Goal: Obtain resource: Download file/media

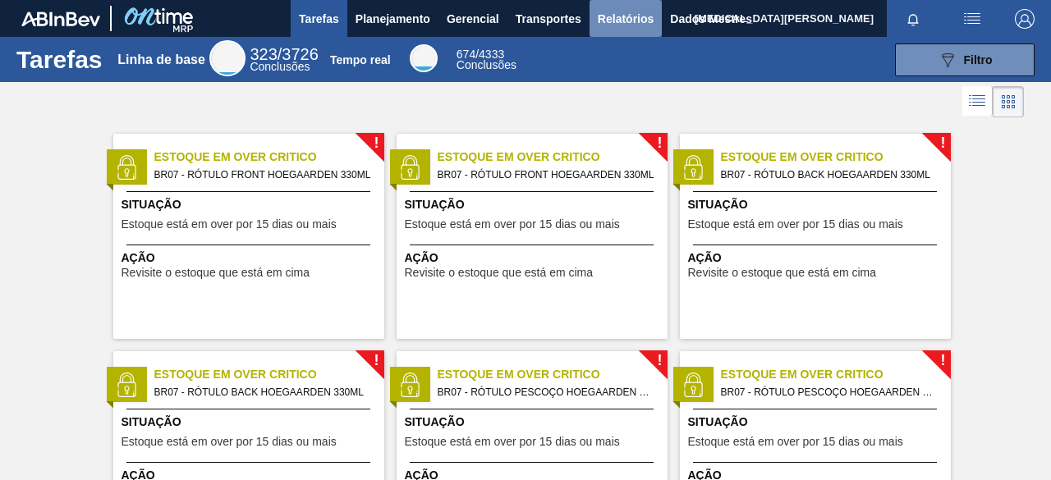
click at [620, 22] on font "Relatórios" at bounding box center [626, 18] width 56 height 13
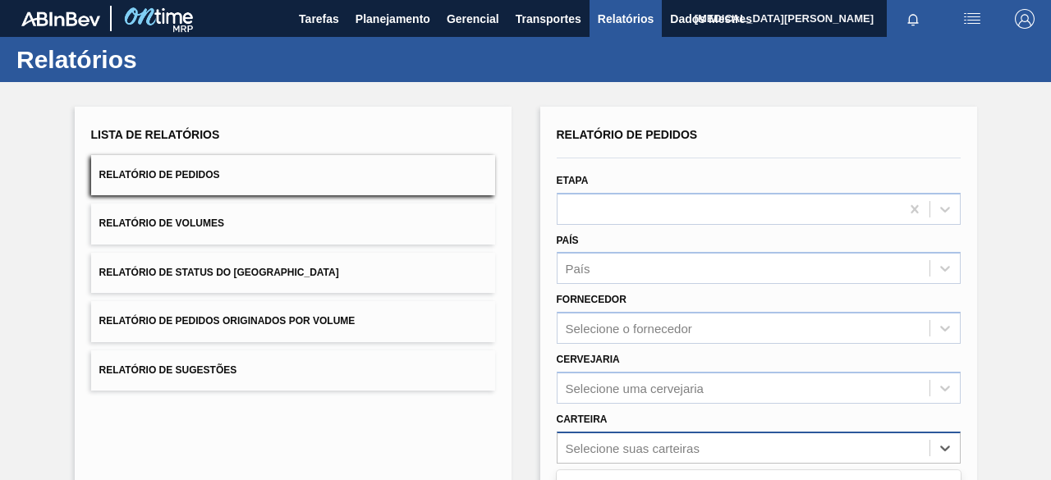
scroll to position [241, 0]
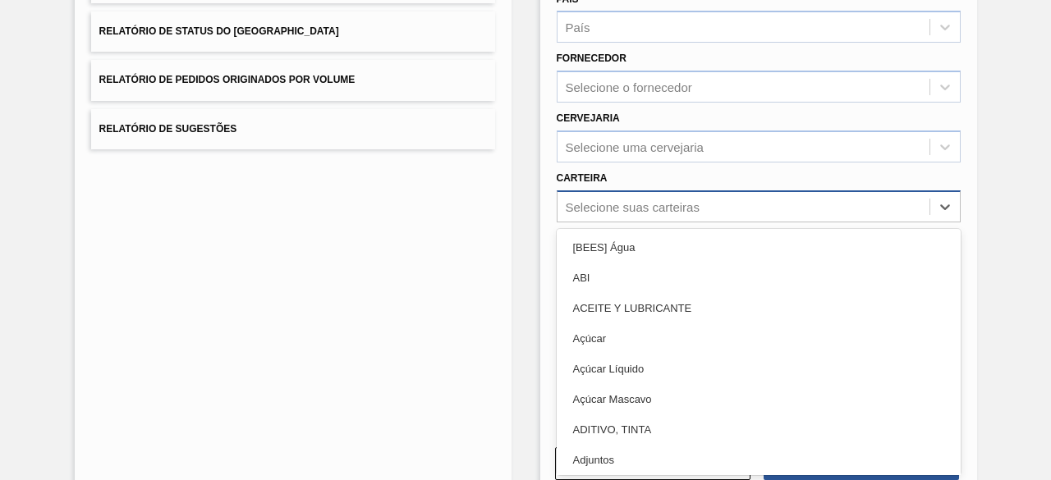
click at [653, 222] on div "option ADITIVO, TINTA focused, 7 of 101. 101 results available. Use Up and Down…" at bounding box center [758, 206] width 404 height 32
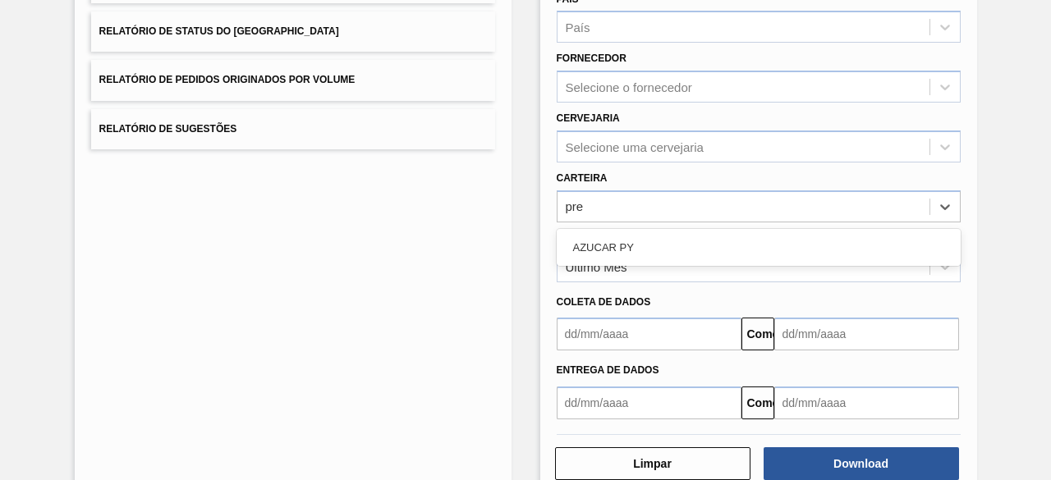
type input "pr"
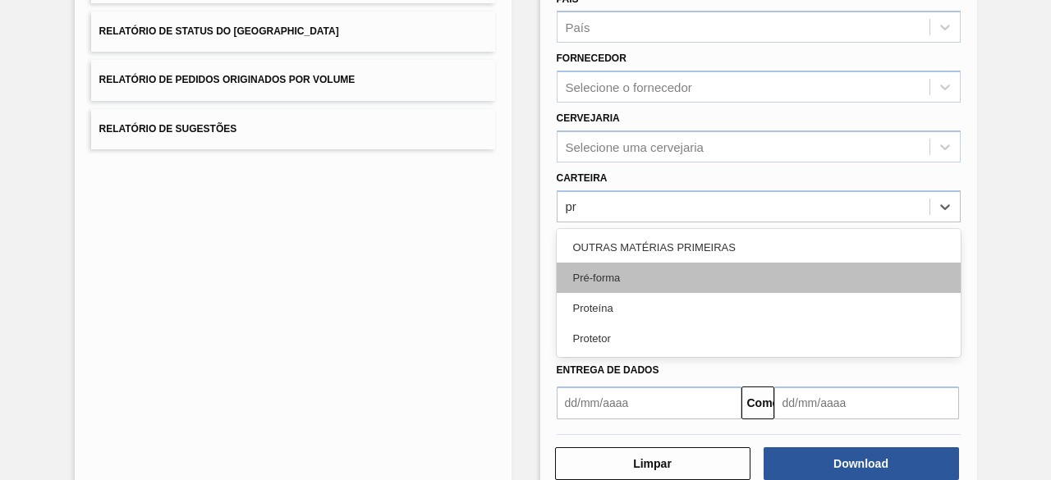
click at [612, 274] on font "Pré-forma" at bounding box center [597, 278] width 48 height 12
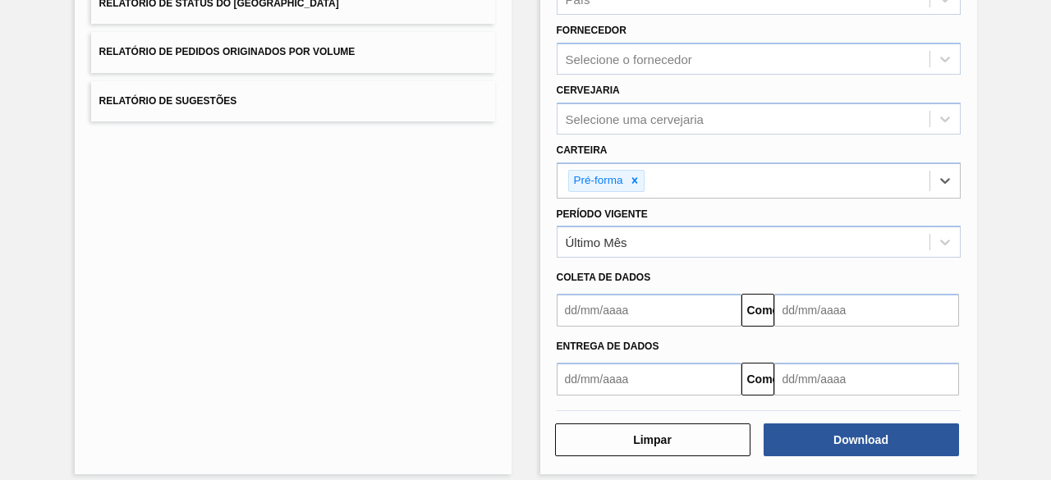
scroll to position [282, 0]
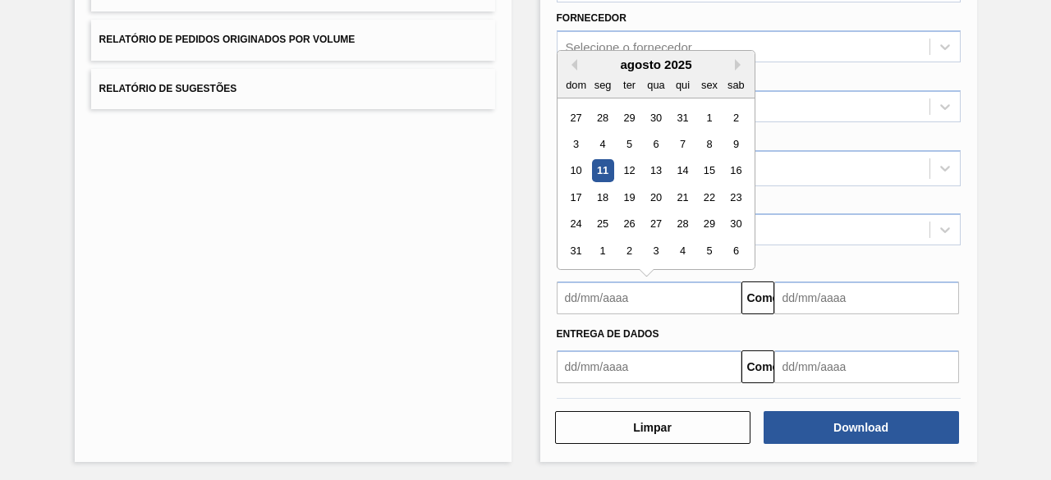
click at [636, 286] on input "text" at bounding box center [648, 298] width 185 height 33
click at [576, 58] on div "agosto de 2025" at bounding box center [655, 64] width 197 height 14
click at [570, 62] on button "Mês Anterior" at bounding box center [571, 64] width 11 height 11
click at [624, 121] on div "1" at bounding box center [628, 118] width 22 height 22
type input "01/07/2025"
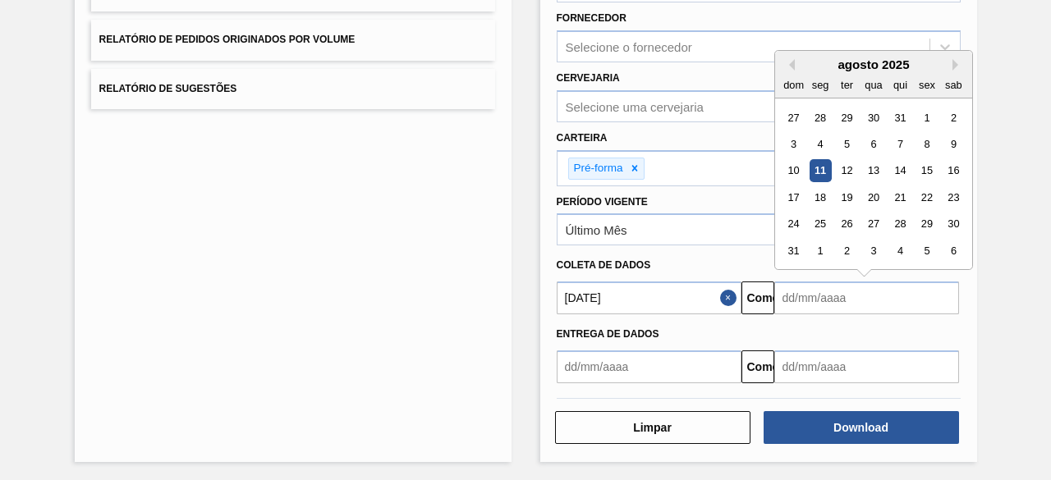
click at [850, 309] on input "text" at bounding box center [866, 298] width 185 height 33
click at [929, 170] on font "15" at bounding box center [925, 171] width 11 height 12
type input "[DATE]"
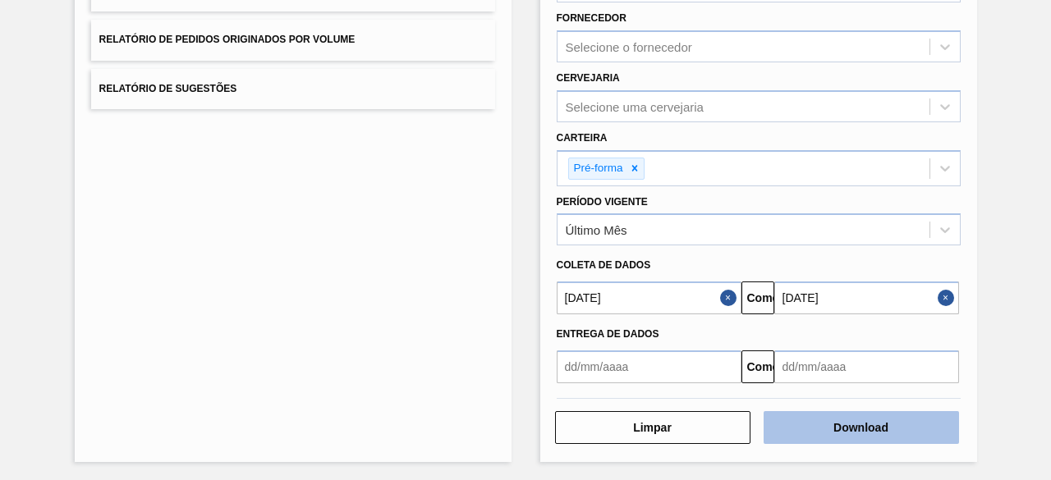
click at [840, 428] on font "Download" at bounding box center [860, 427] width 55 height 13
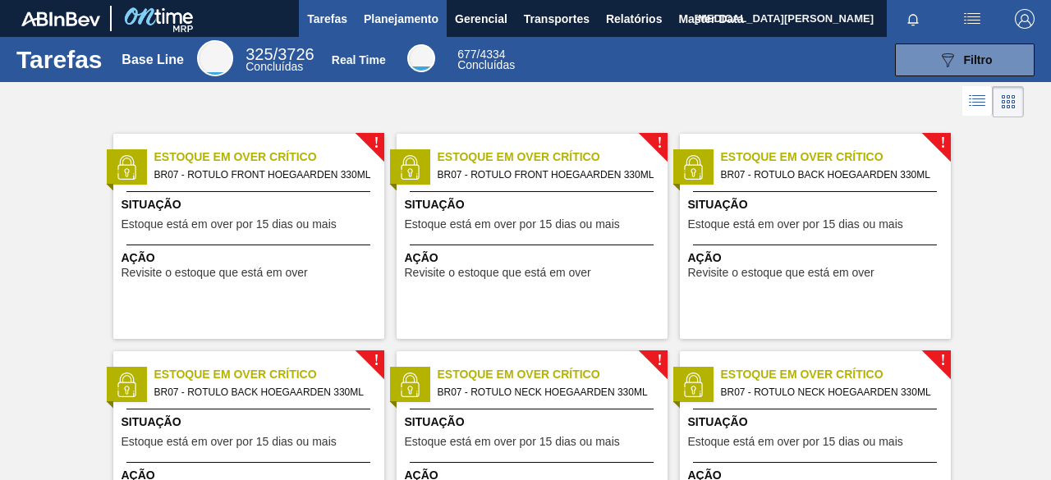
click at [429, 28] on span "Planejamento" at bounding box center [401, 19] width 75 height 20
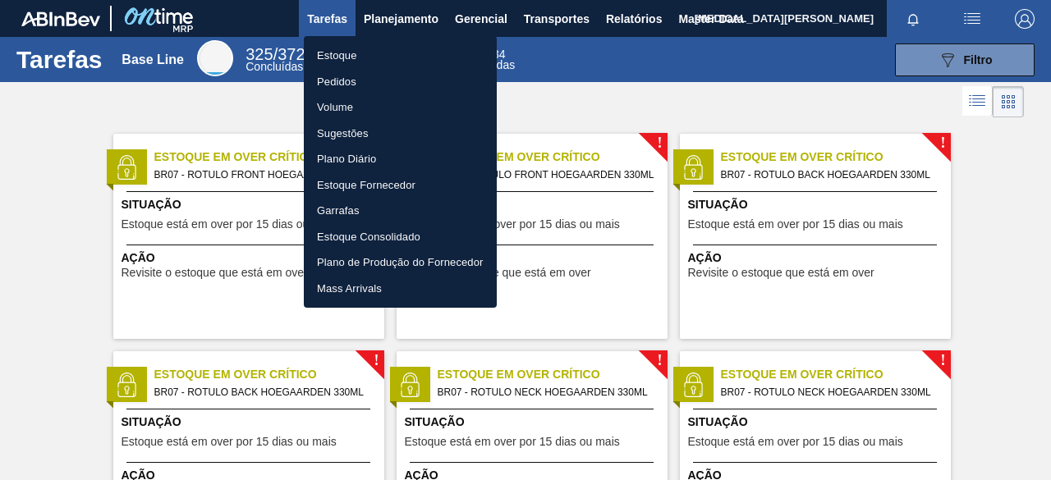
click at [344, 84] on li "Pedidos" at bounding box center [400, 82] width 193 height 26
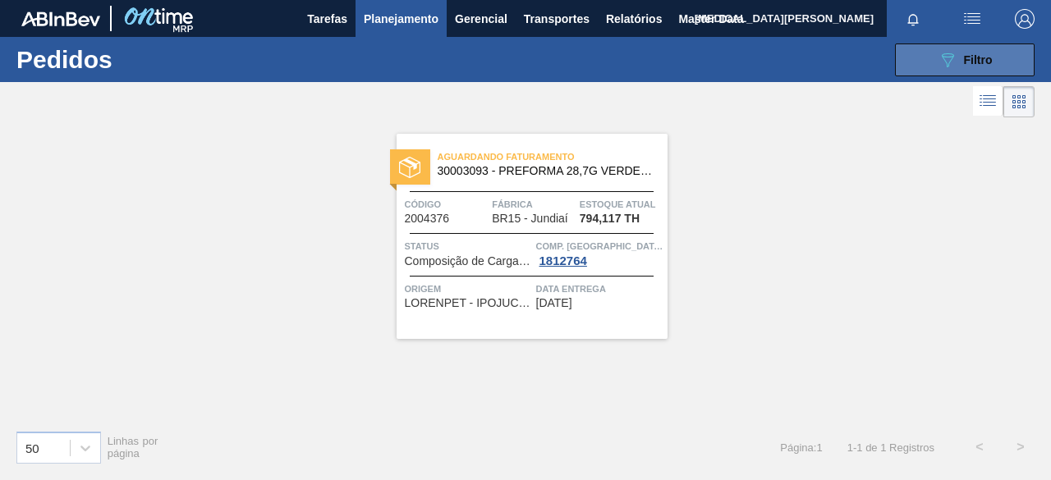
click at [977, 66] on div "089F7B8B-B2A5-4AFE-B5C0-19BA573D28AC Filtro" at bounding box center [964, 60] width 55 height 20
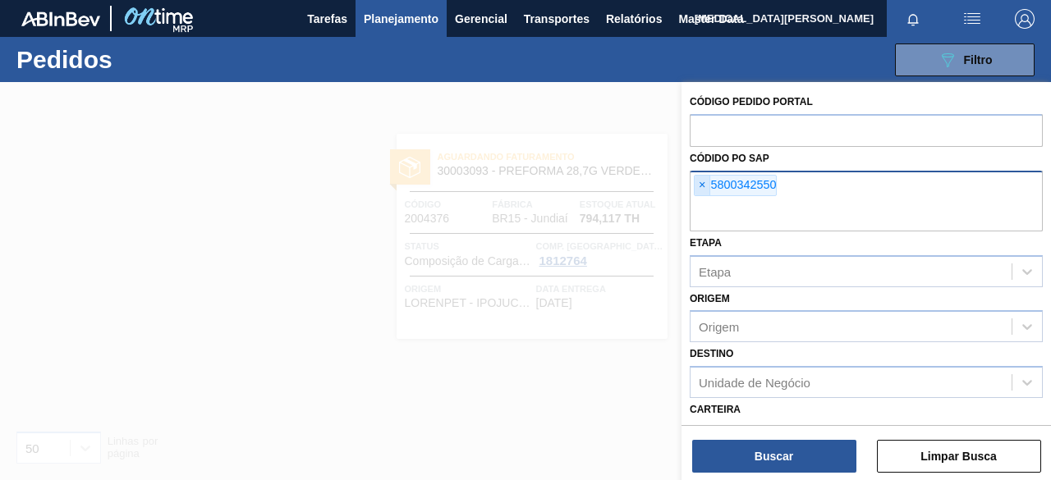
click at [702, 183] on span "×" at bounding box center [702, 186] width 16 height 20
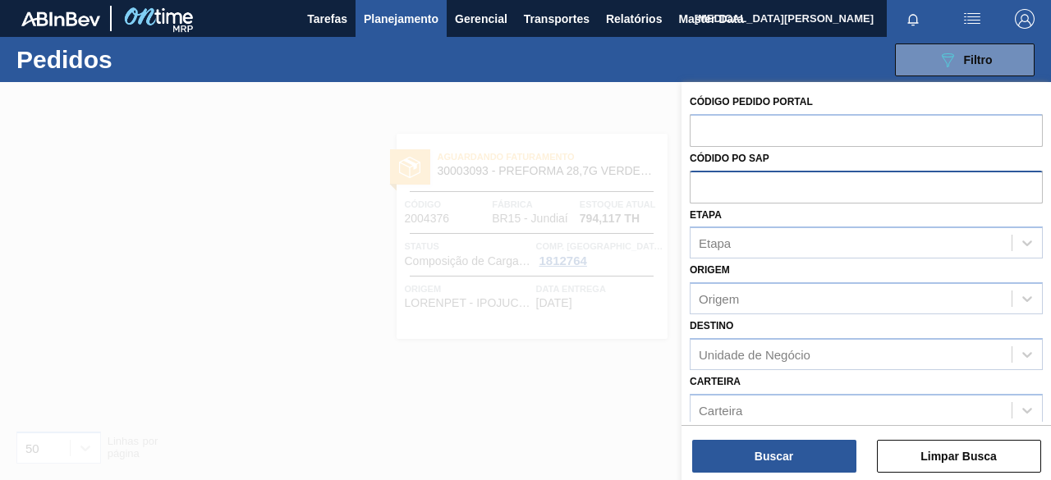
click at [713, 193] on input "text" at bounding box center [865, 186] width 353 height 31
paste input "5800342550"
type input "5800342550"
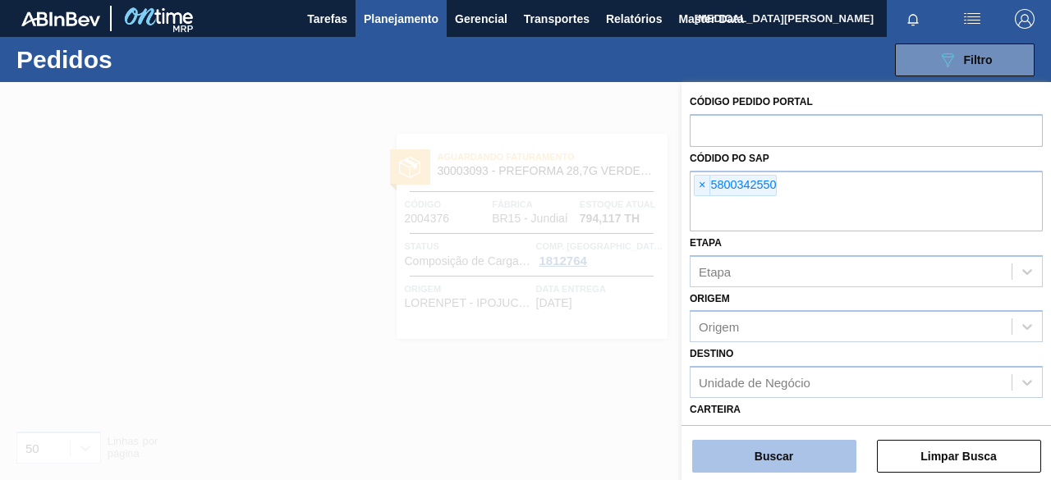
click at [780, 461] on button "Buscar" at bounding box center [774, 456] width 164 height 33
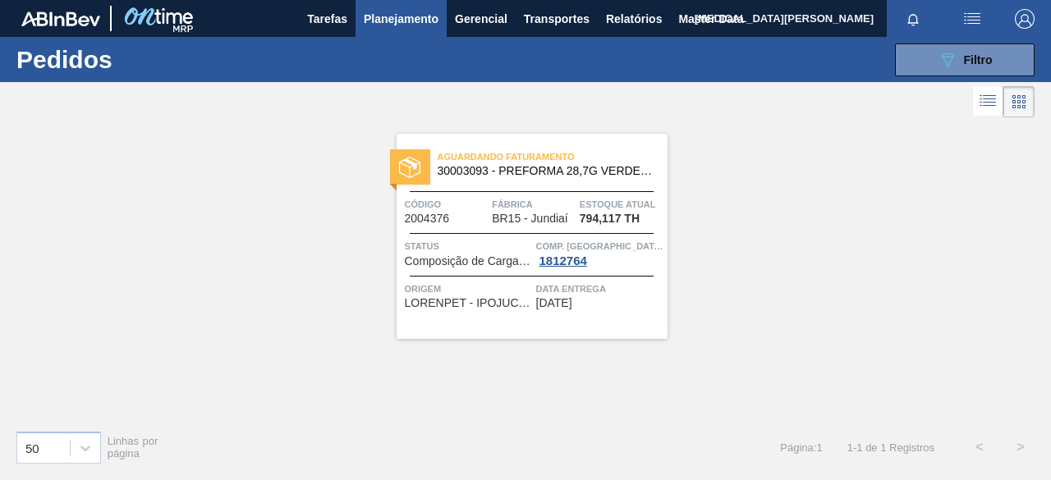
click at [550, 163] on span "Aguardando Faturamento" at bounding box center [552, 157] width 230 height 16
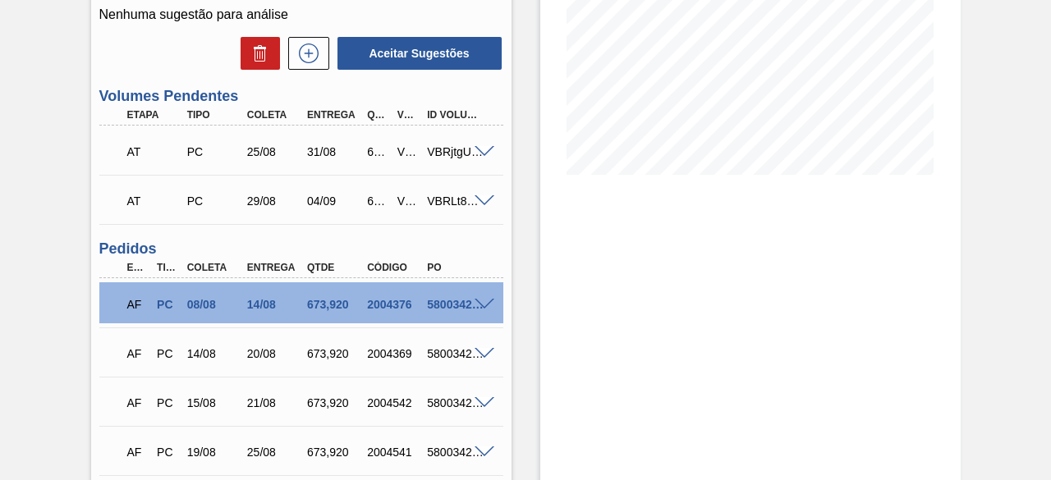
scroll to position [328, 0]
